Goal: Information Seeking & Learning: Learn about a topic

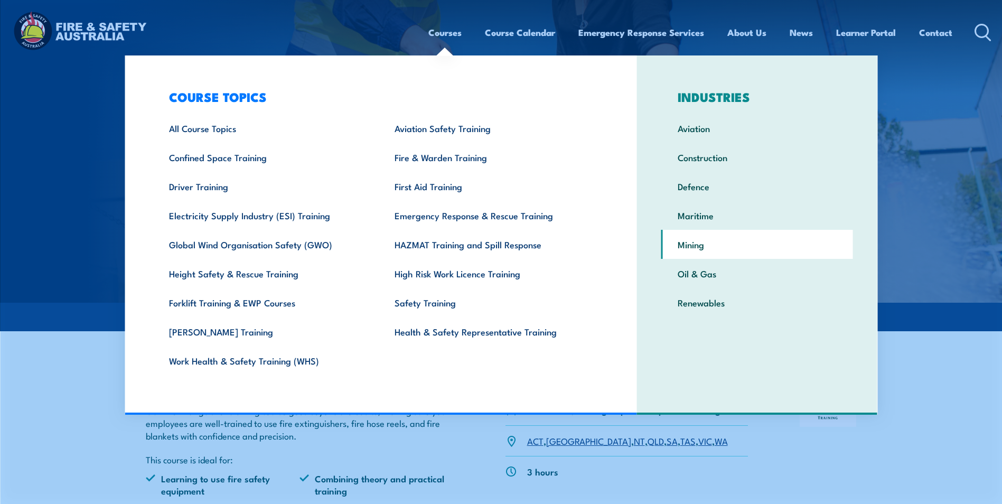
click at [687, 243] on link "Mining" at bounding box center [757, 244] width 192 height 29
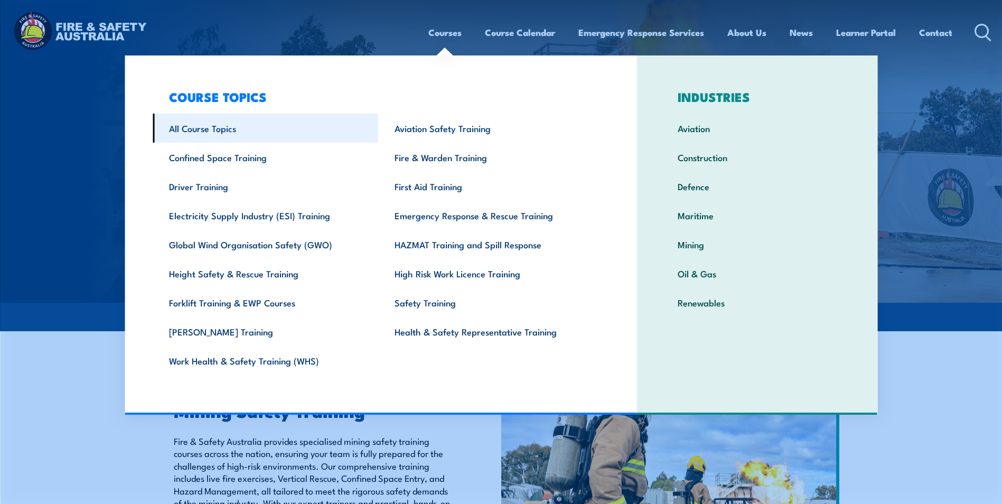
click at [217, 130] on link "All Course Topics" at bounding box center [266, 128] width 226 height 29
